Goal: Information Seeking & Learning: Learn about a topic

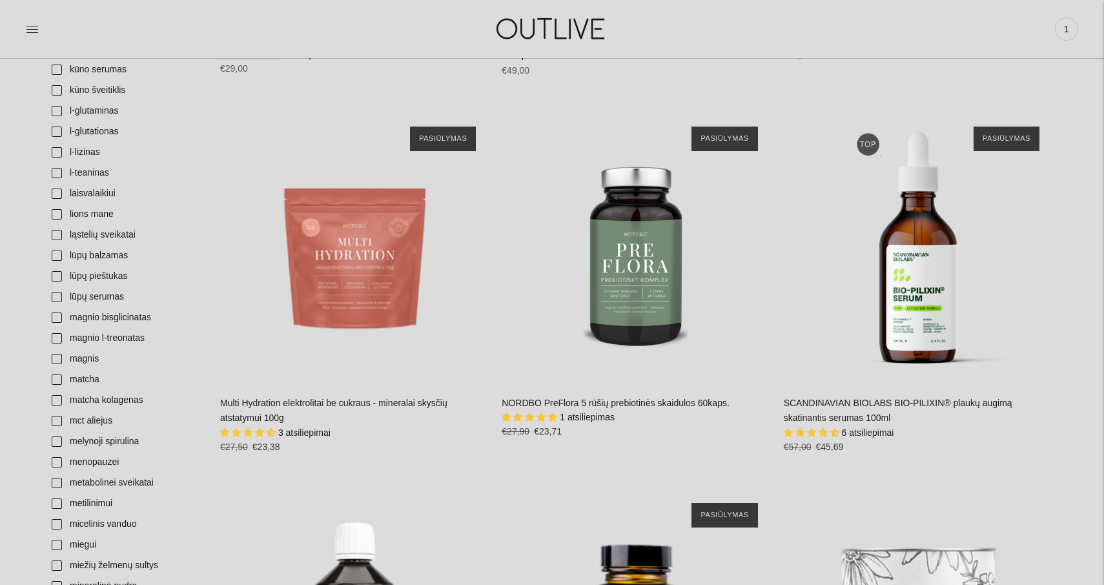
scroll to position [2400, 0]
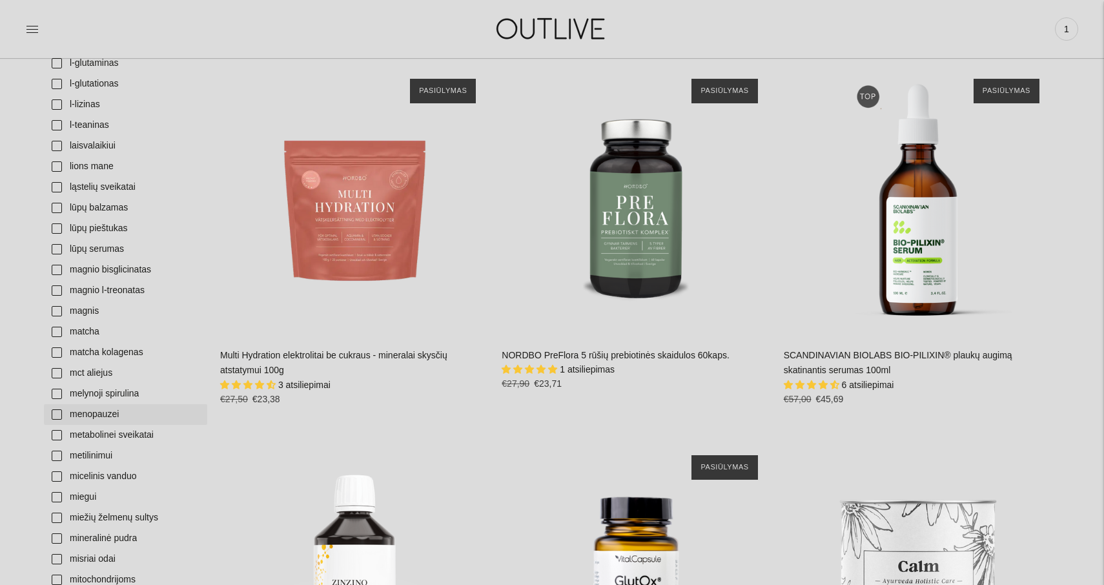
click at [57, 415] on link "menopauzei" at bounding box center [125, 414] width 163 height 21
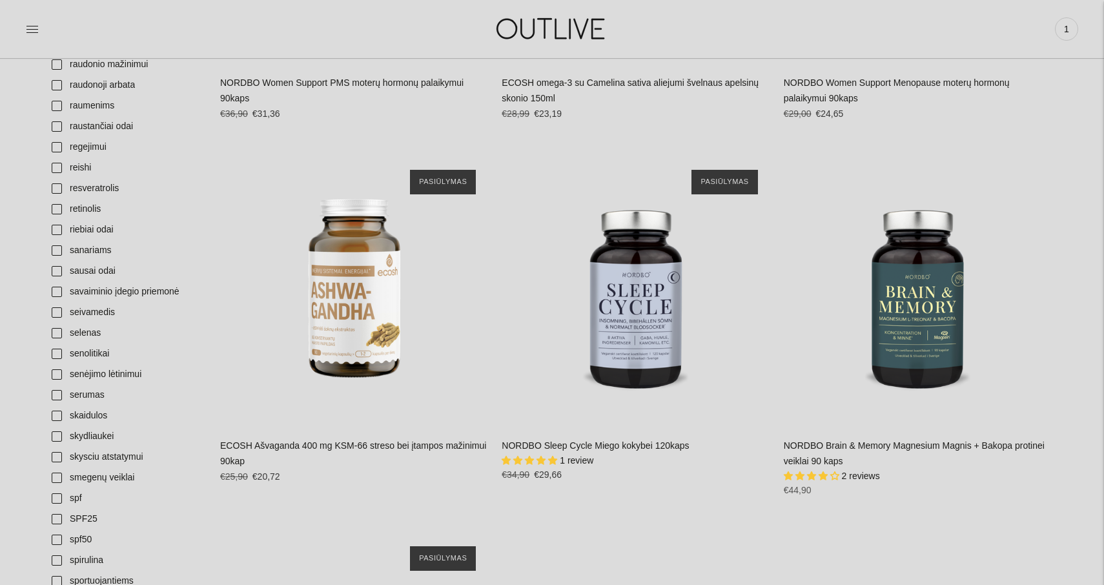
scroll to position [3819, 0]
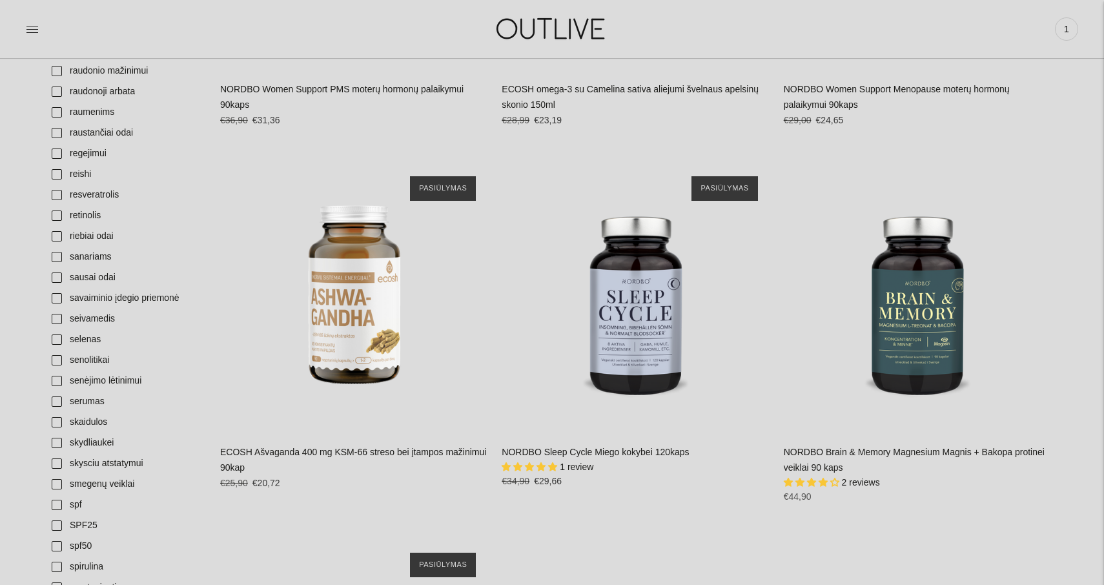
click at [611, 447] on link "NORDBO Sleep Cycle Miego kokybei 120kaps" at bounding box center [595, 452] width 187 height 10
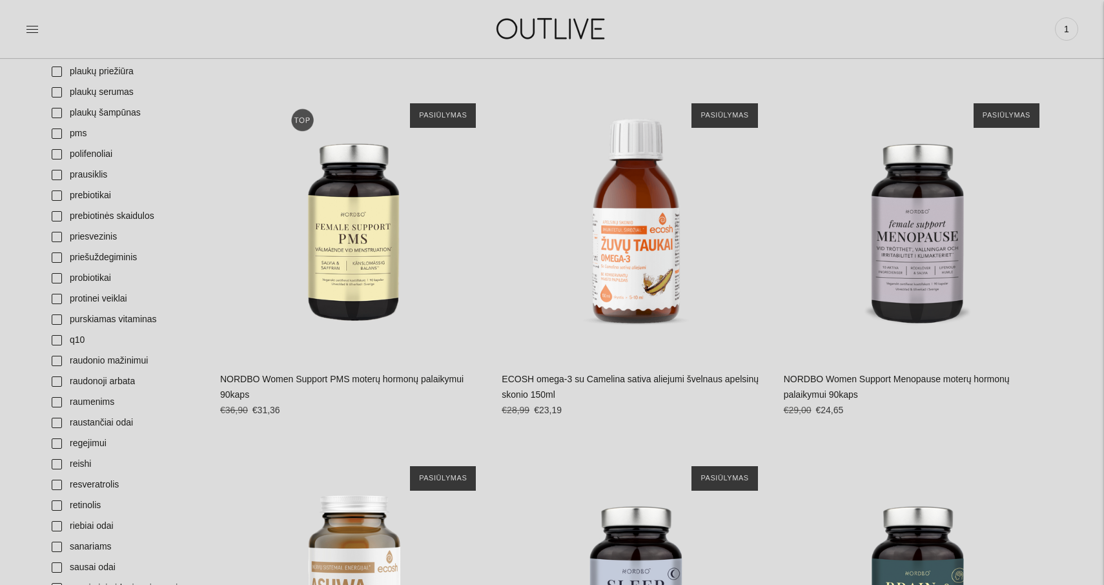
scroll to position [3528, 0]
click at [842, 375] on link "NORDBO Women Support Menopause moterų hormonų palaikymui 90kaps" at bounding box center [897, 388] width 226 height 26
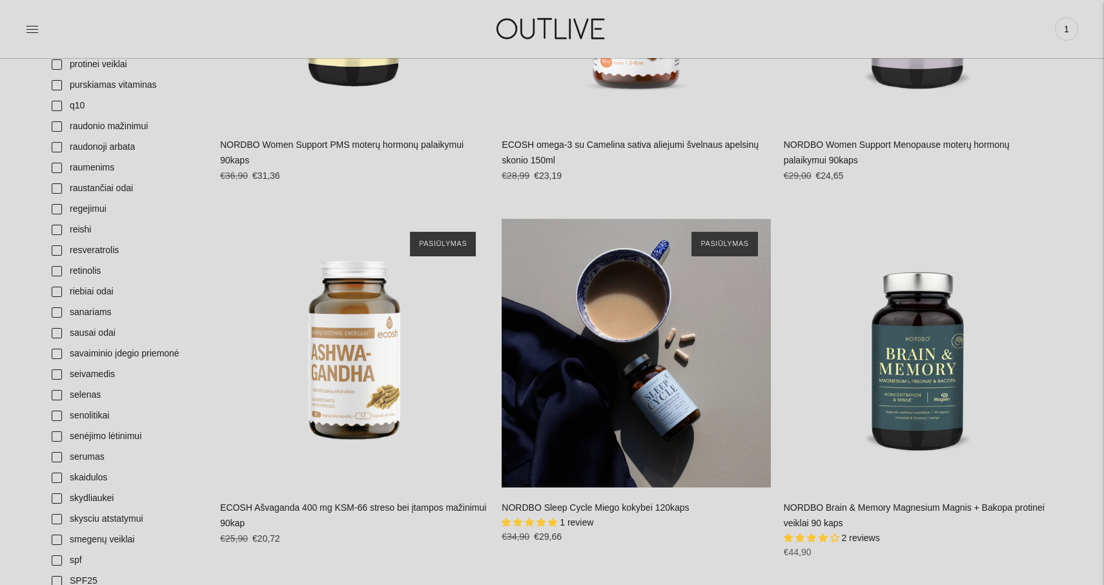
scroll to position [3766, 0]
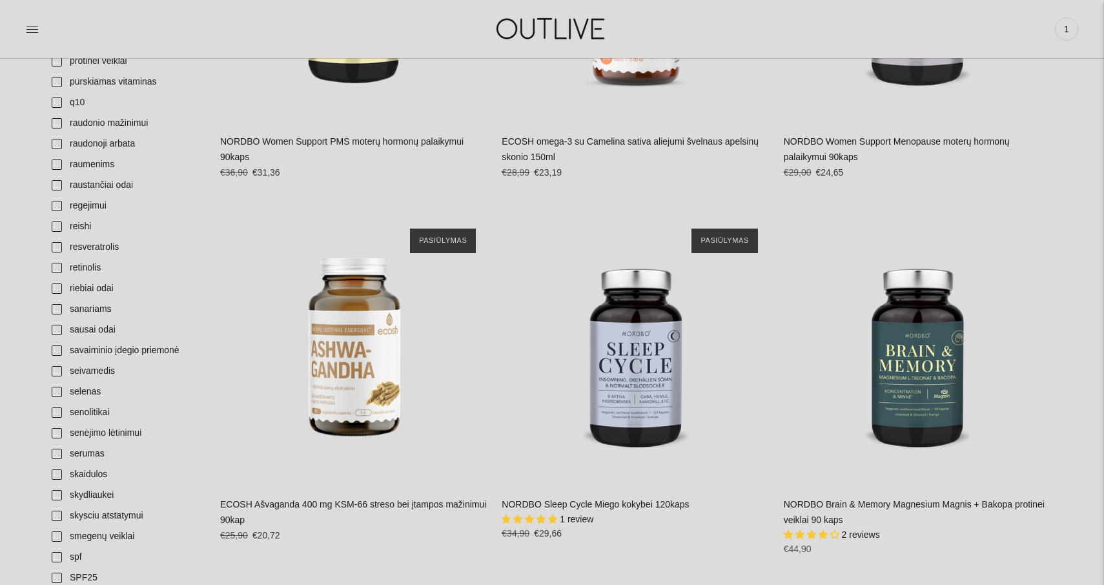
click at [618, 499] on link "NORDBO Sleep Cycle Miego kokybei 120kaps" at bounding box center [595, 504] width 187 height 10
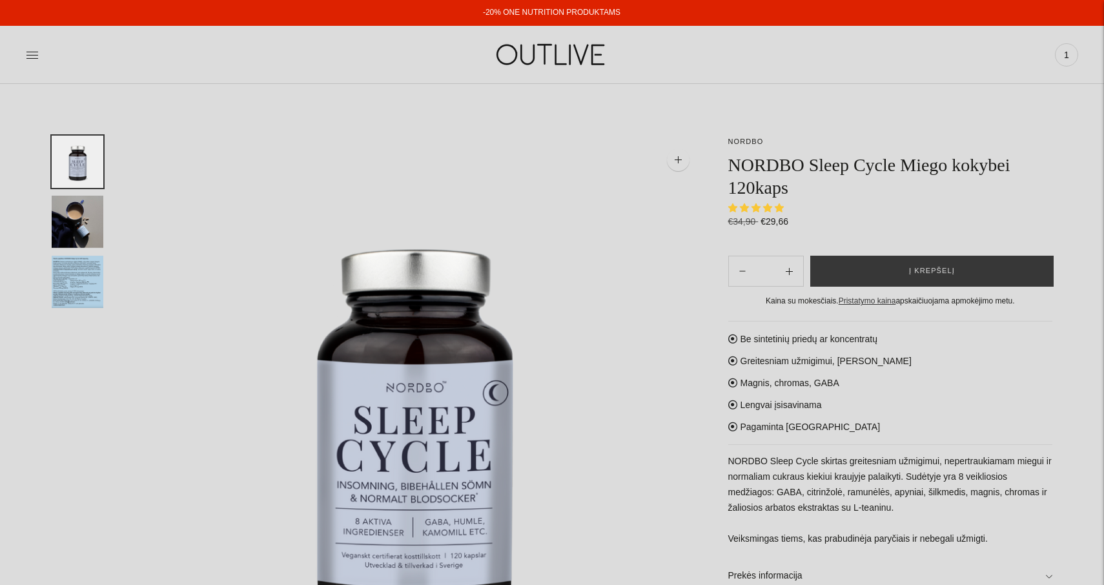
select select "**********"
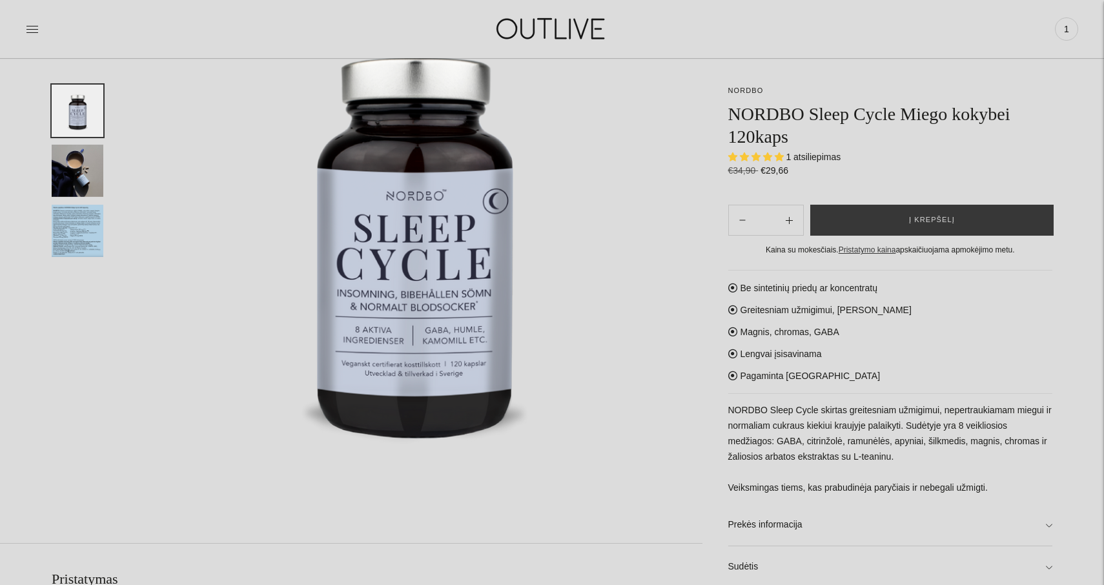
scroll to position [194, 0]
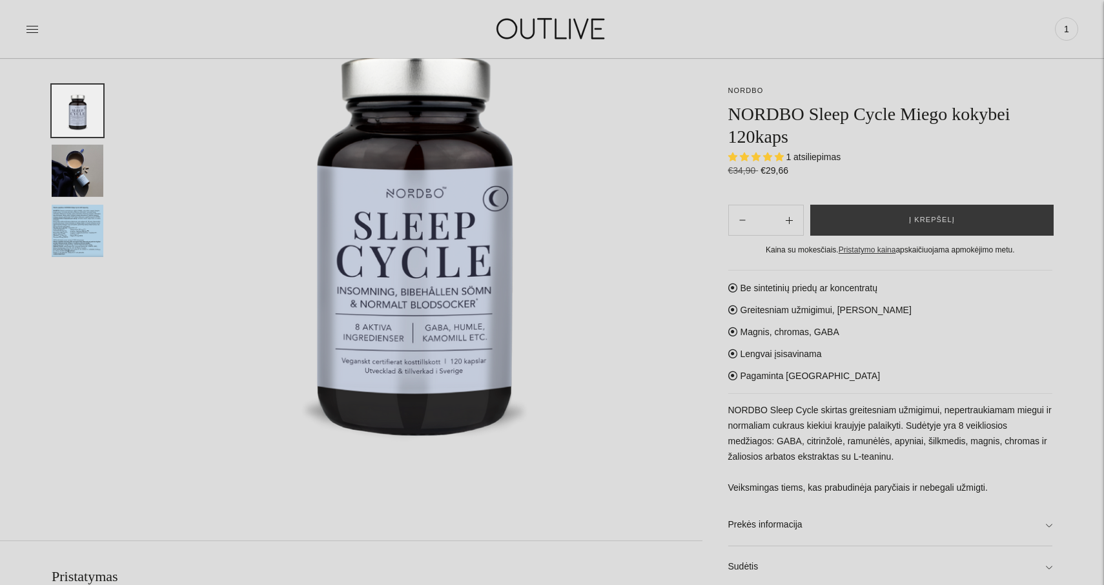
click at [65, 233] on img "Translation missing: en.general.accessibility.image_thumbail" at bounding box center [78, 231] width 52 height 52
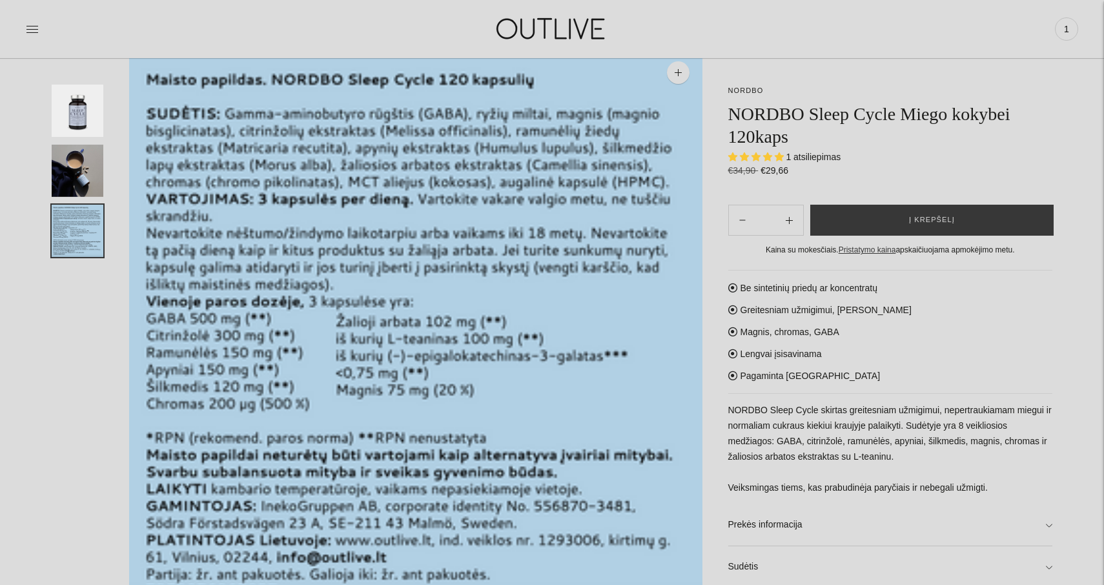
scroll to position [82, 0]
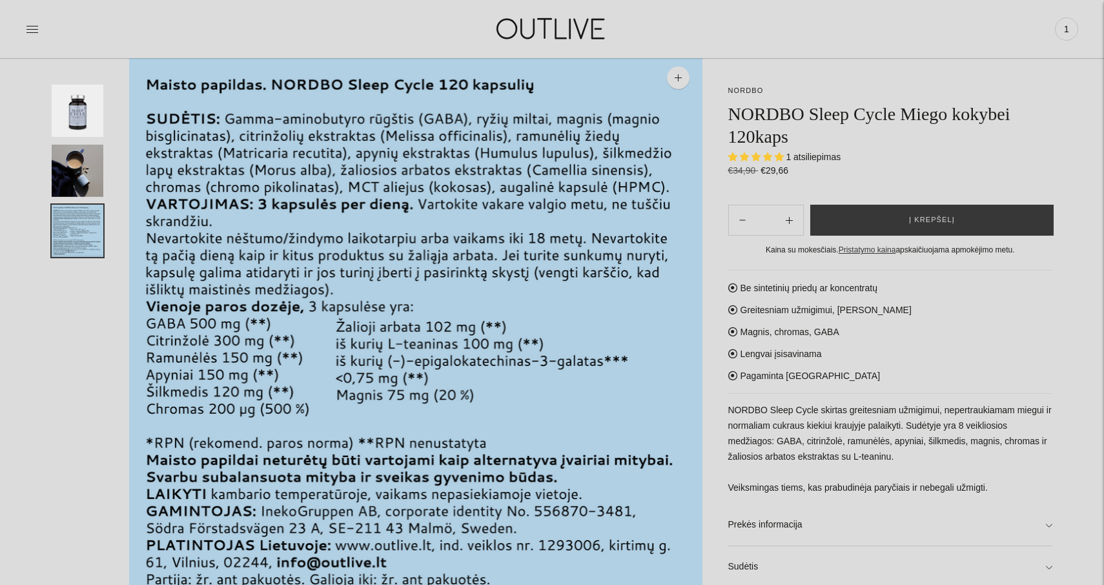
click at [59, 231] on img "Translation missing: en.general.accessibility.image_thumbail" at bounding box center [78, 231] width 52 height 52
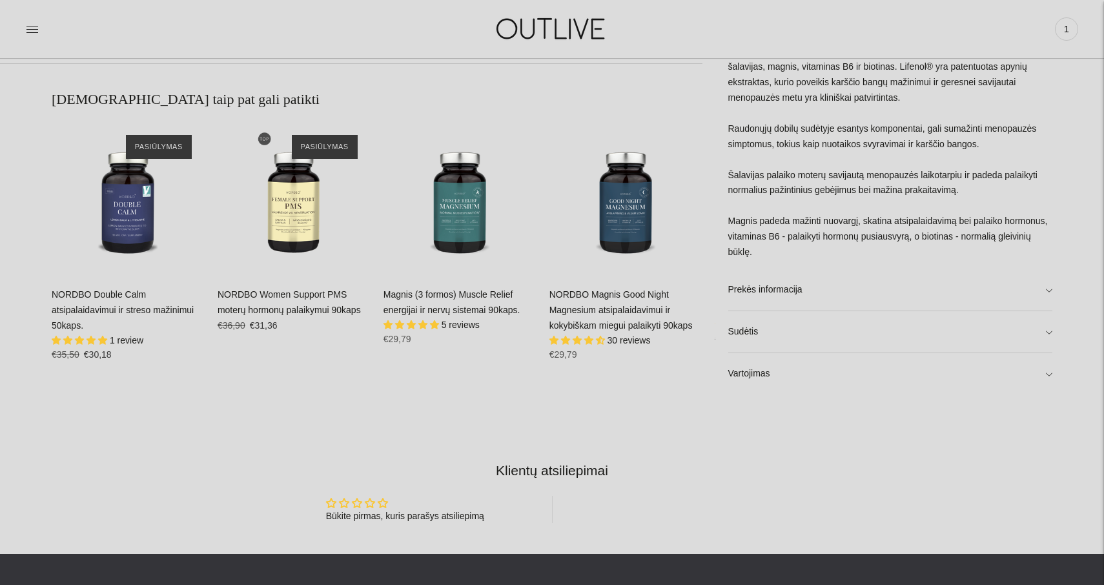
scroll to position [882, 0]
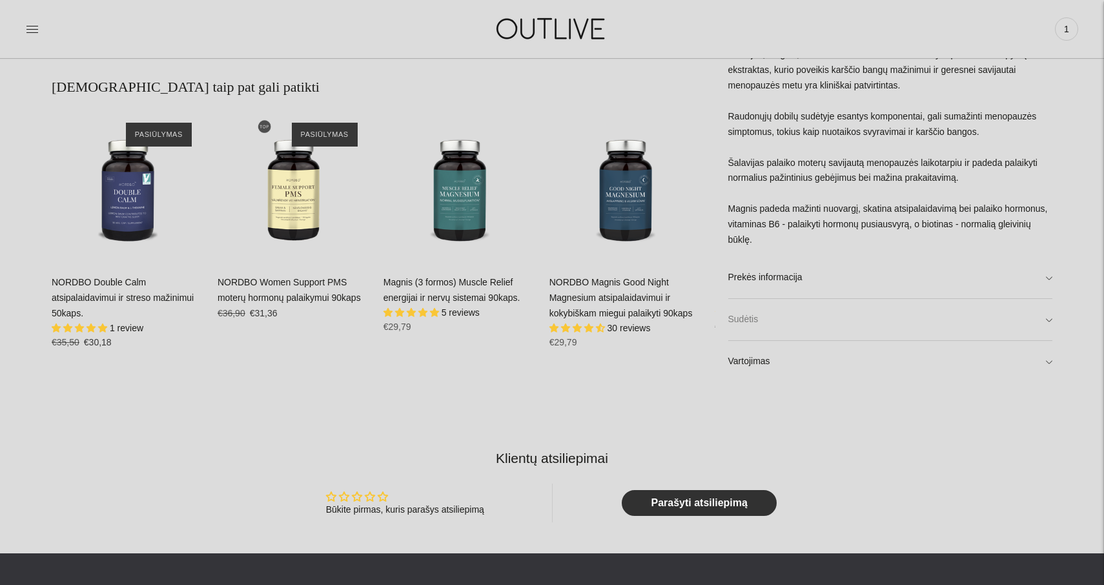
click at [1051, 316] on link "Sudėtis" at bounding box center [890, 319] width 325 height 41
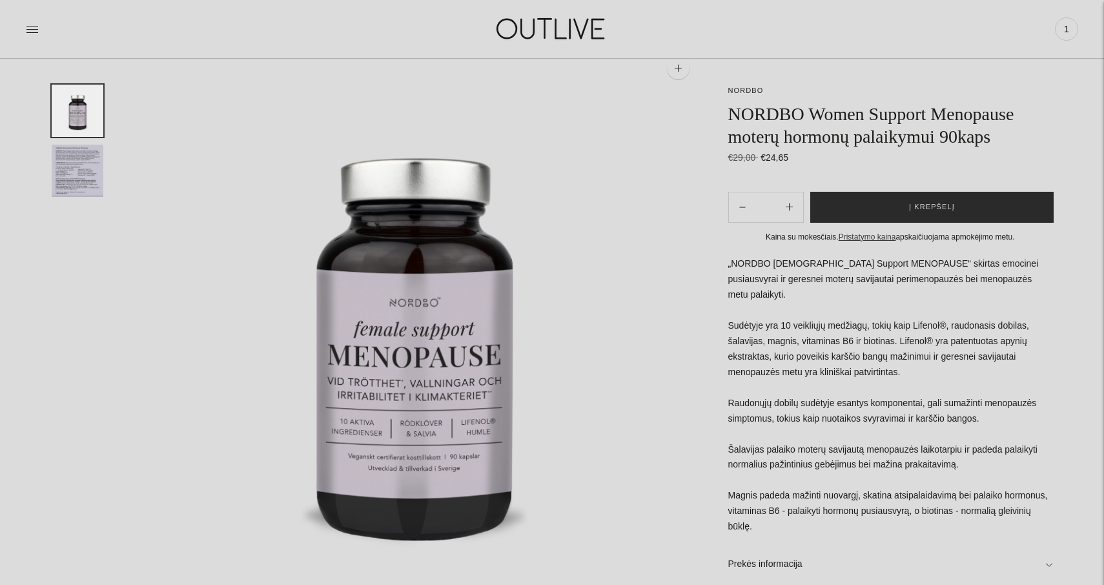
scroll to position [90, 0]
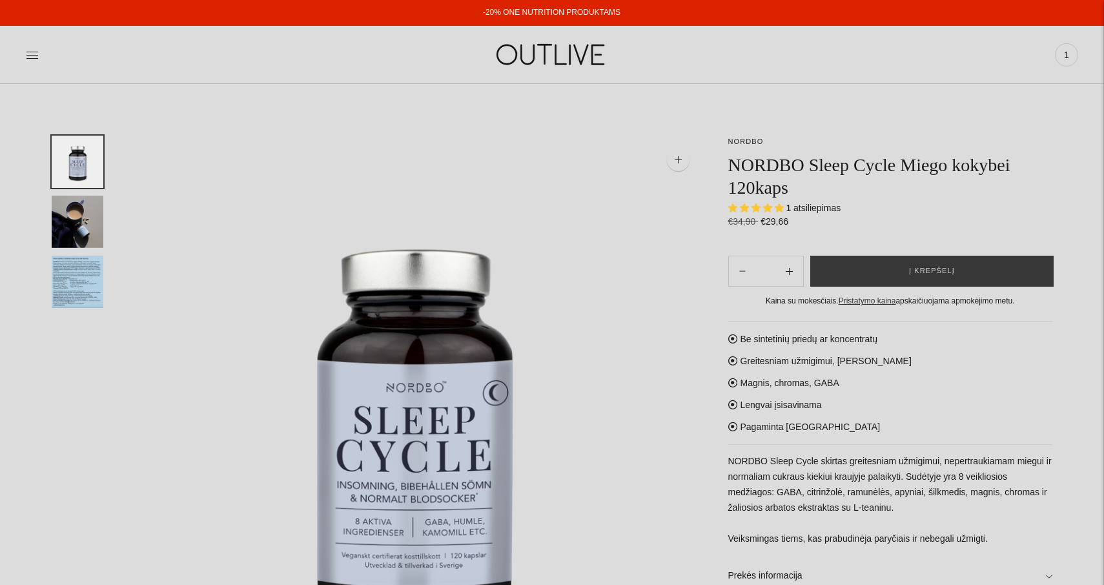
select select "**********"
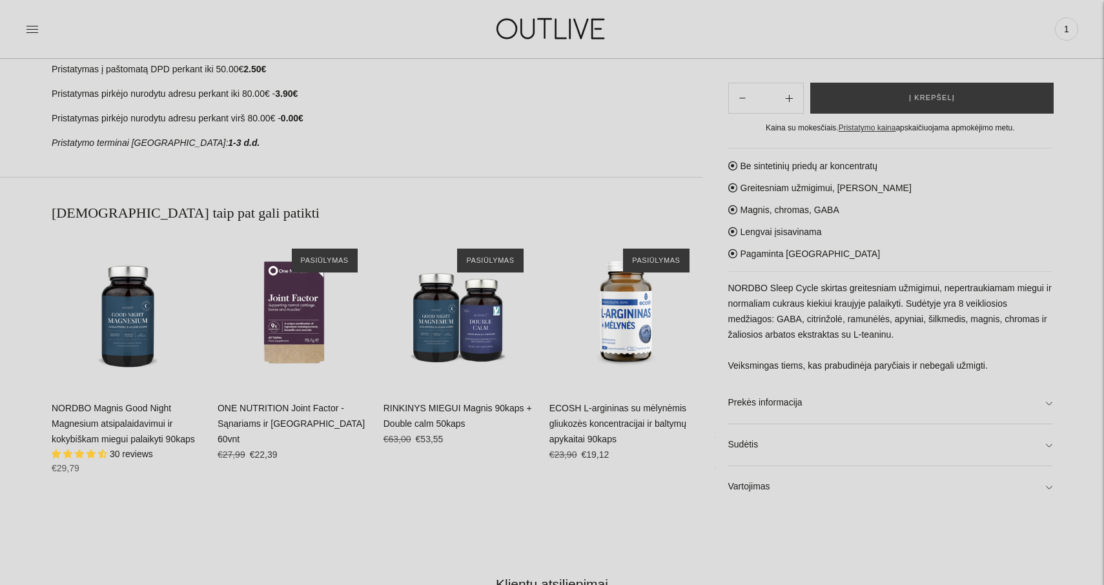
scroll to position [756, 0]
click at [1049, 484] on link "Vartojimas" at bounding box center [890, 486] width 325 height 41
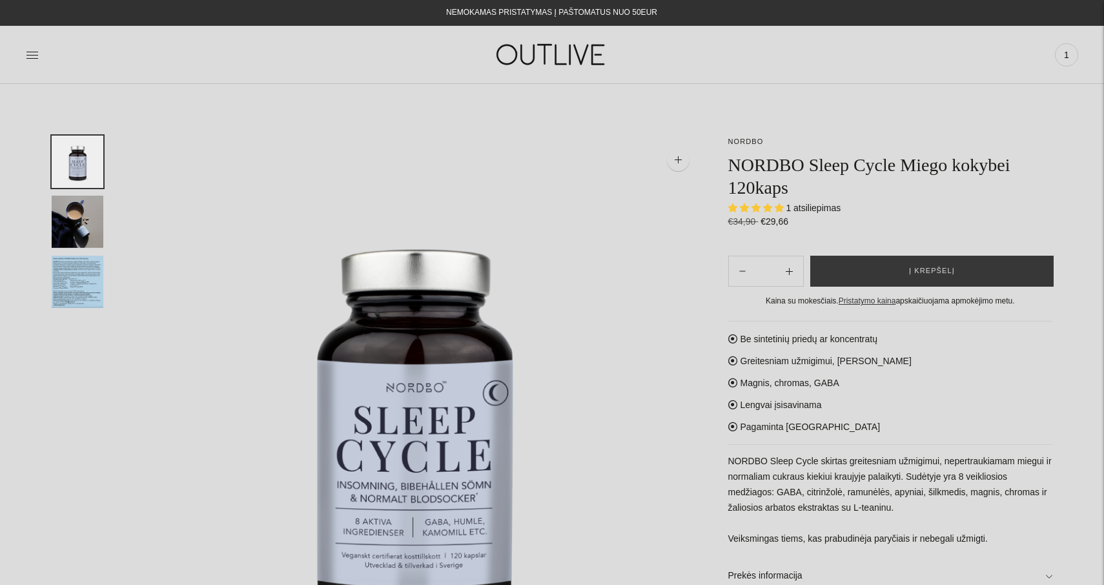
scroll to position [0, 0]
click at [579, 55] on img at bounding box center [551, 54] width 161 height 45
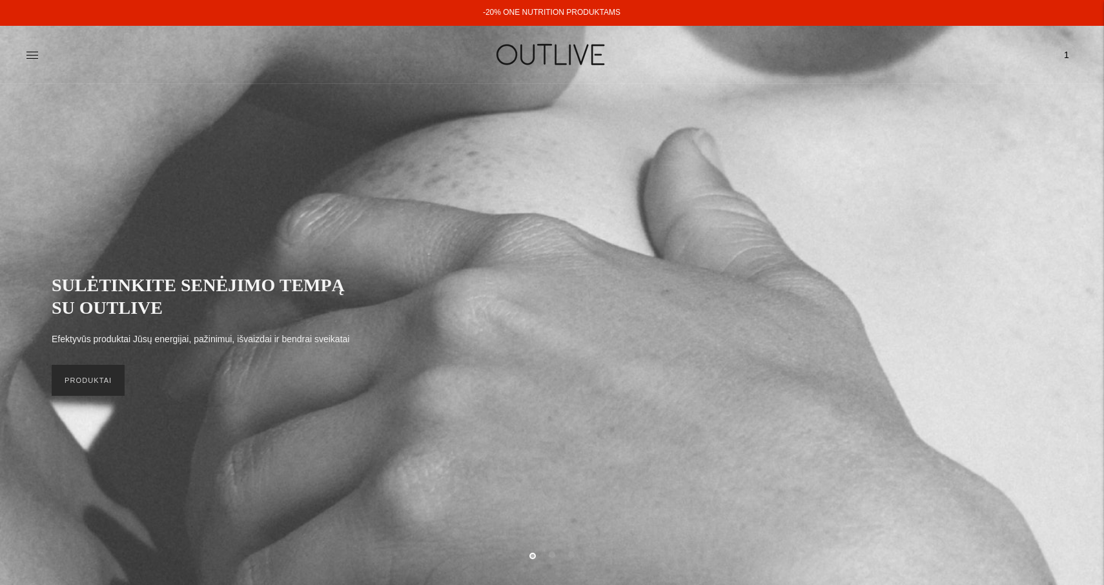
click at [106, 385] on link "PRODUKTAI" at bounding box center [88, 380] width 73 height 31
